Goal: Task Accomplishment & Management: Manage account settings

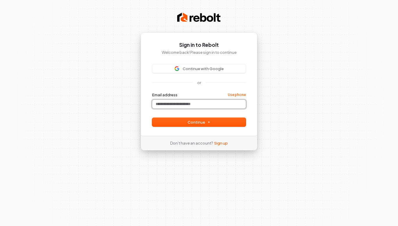
click at [212, 102] on input "Email address" at bounding box center [199, 104] width 94 height 9
click at [203, 121] on span "Continue" at bounding box center [199, 122] width 23 height 5
type input "**********"
click at [223, 105] on input "Email address" at bounding box center [199, 104] width 94 height 9
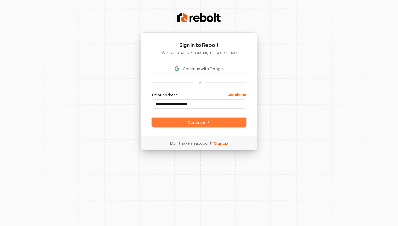
click at [212, 119] on button "Continue" at bounding box center [199, 122] width 94 height 9
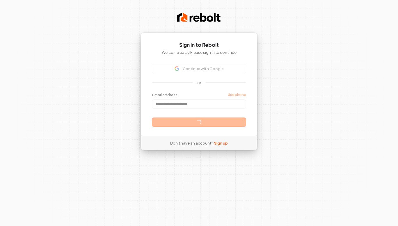
type input "**********"
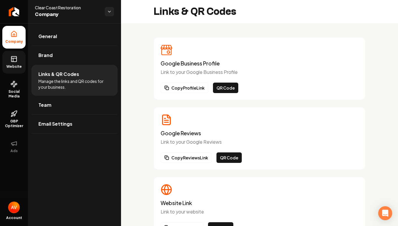
click at [9, 65] on span "Website" at bounding box center [14, 66] width 20 height 5
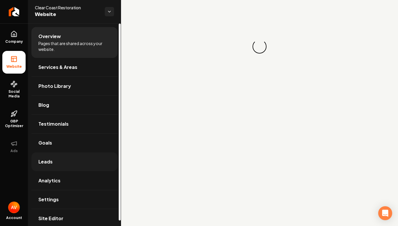
click at [44, 168] on link "Leads" at bounding box center [74, 161] width 86 height 19
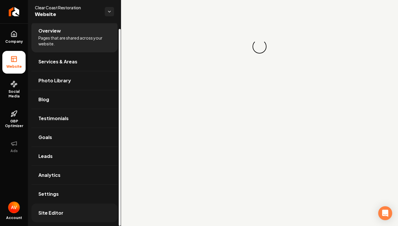
click at [70, 210] on link "Site Editor" at bounding box center [74, 213] width 86 height 19
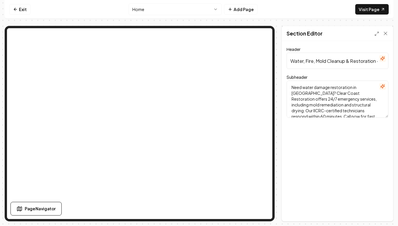
drag, startPoint x: 304, startPoint y: 100, endPoint x: 365, endPoint y: 106, distance: 61.1
click at [365, 106] on textarea "Need water damage restoration in [GEOGRAPHIC_DATA]? Clear Coast Restoration off…" at bounding box center [338, 99] width 102 height 37
paste textarea "Water Damage, Fire Damage, and Mold Remediation Services"
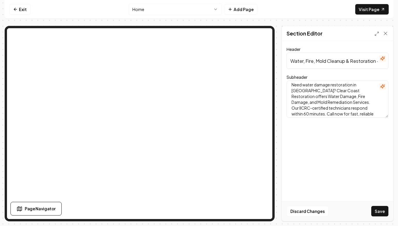
scroll to position [5, 0]
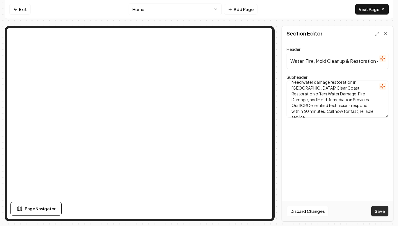
type textarea "Need water damage restoration in [GEOGRAPHIC_DATA]? Clear Coast Restoration off…"
click at [383, 209] on button "Save" at bounding box center [379, 211] width 17 height 10
